Goal: Task Accomplishment & Management: Complete application form

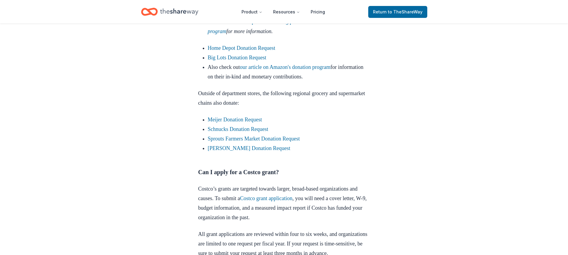
scroll to position [566, 0]
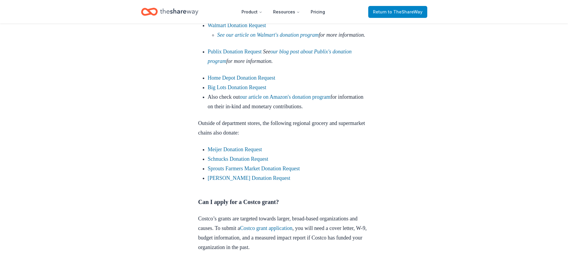
click at [398, 12] on span "to TheShareWay" at bounding box center [405, 11] width 35 height 5
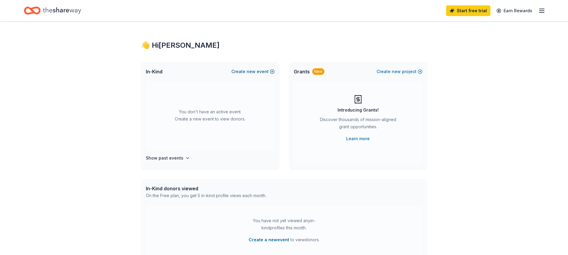
click at [253, 71] on span "new" at bounding box center [251, 71] width 9 height 7
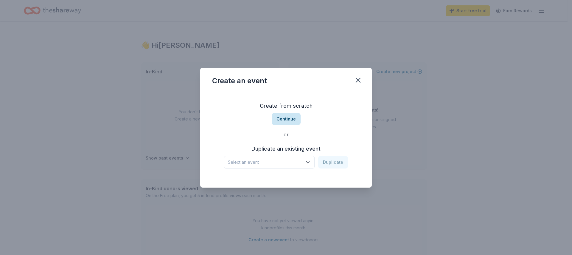
click at [283, 119] on button "Continue" at bounding box center [286, 119] width 29 height 12
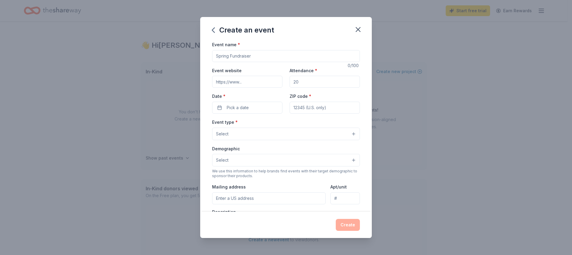
click at [259, 57] on input "Event name *" at bounding box center [286, 56] width 148 height 12
click at [258, 109] on button "Pick a date" at bounding box center [247, 108] width 70 height 12
click at [276, 183] on button "27" at bounding box center [278, 185] width 11 height 11
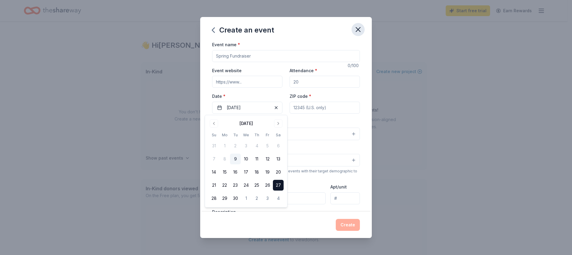
click at [357, 26] on icon "button" at bounding box center [358, 29] width 8 height 8
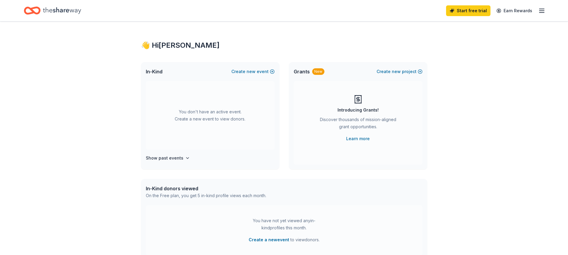
click at [305, 72] on span "Grants" at bounding box center [302, 71] width 16 height 7
click at [313, 72] on div "New" at bounding box center [318, 71] width 12 height 7
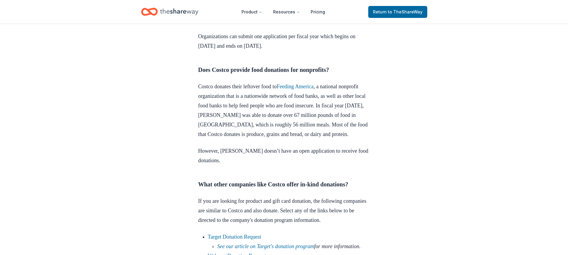
scroll to position [358, 0]
